Goal: Submit feedback/report problem: Submit feedback/report problem

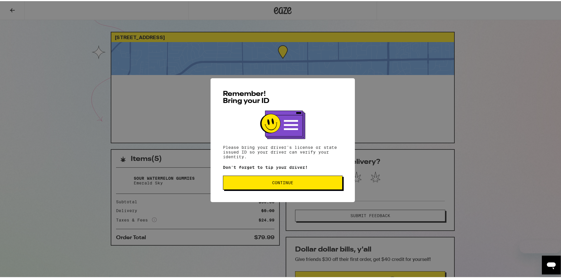
click at [284, 188] on button "Continue" at bounding box center [282, 182] width 119 height 14
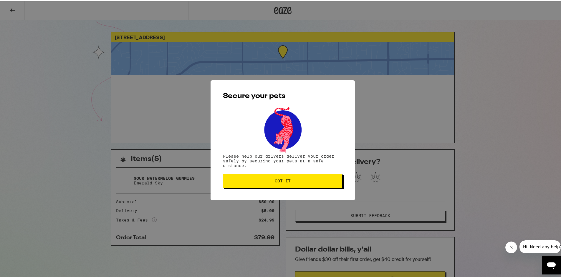
click at [284, 184] on button "Got it" at bounding box center [282, 180] width 119 height 14
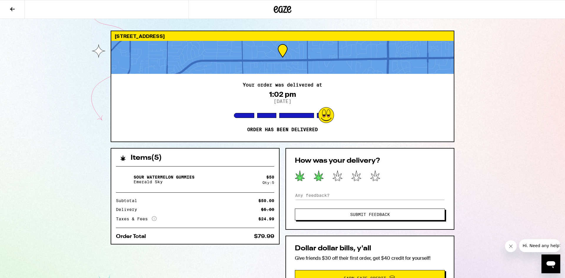
click at [320, 176] on icon at bounding box center [318, 176] width 9 height 10
click at [331, 197] on input at bounding box center [370, 195] width 150 height 9
type input "I haven't opened every pack, but the one I have, all of the gummies had previou…"
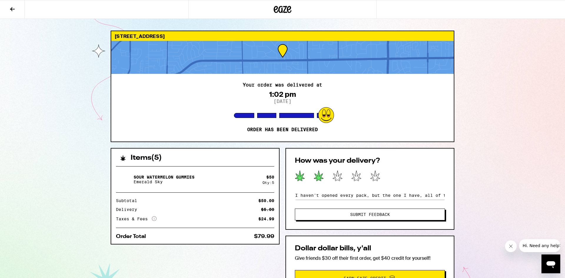
click at [370, 214] on span "Submit Feedback" at bounding box center [370, 214] width 40 height 4
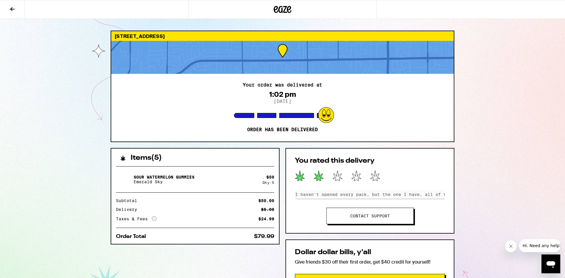
click at [393, 223] on link "Contact support" at bounding box center [369, 216] width 87 height 16
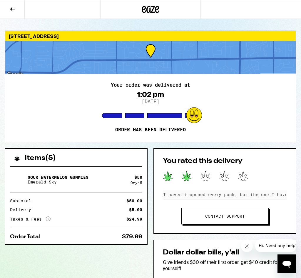
click at [209, 218] on link "Contact support" at bounding box center [225, 216] width 87 height 16
click at [233, 216] on link "Contact support" at bounding box center [225, 216] width 87 height 16
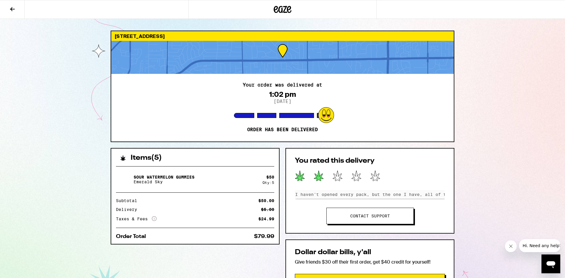
click at [373, 216] on link "Contact support" at bounding box center [369, 216] width 87 height 16
click at [545, 263] on div "Open messaging window" at bounding box center [551, 264] width 18 height 18
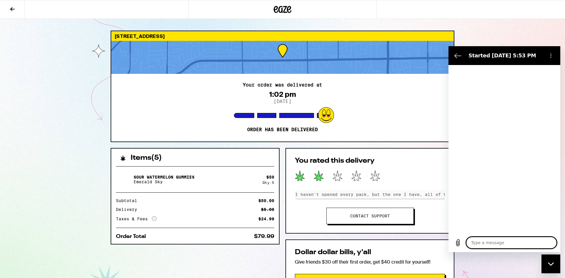
type textarea "x"
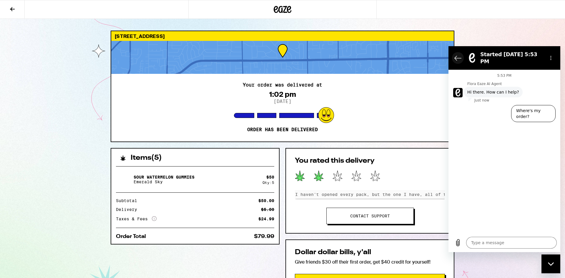
click at [459, 56] on icon "Back to the conversation list" at bounding box center [458, 58] width 6 height 4
